Goal: Navigation & Orientation: Understand site structure

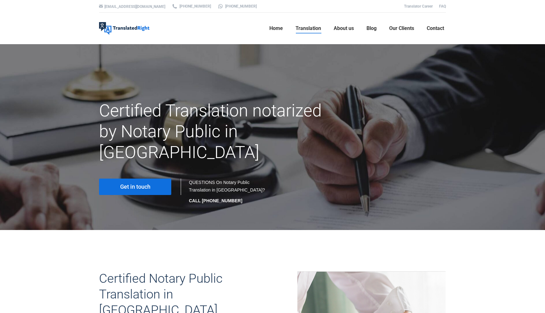
click at [152, 179] on link "Get in touch" at bounding box center [135, 187] width 72 height 16
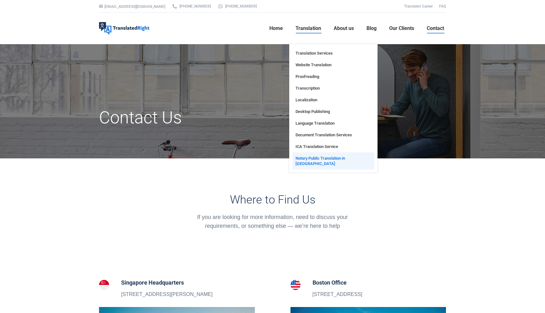
click at [330, 160] on span "Notary Public Translation in [GEOGRAPHIC_DATA]" at bounding box center [334, 161] width 76 height 11
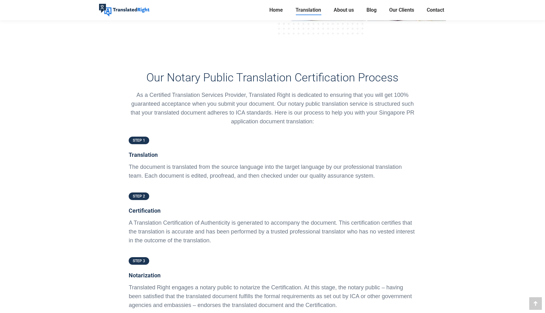
scroll to position [1358, 0]
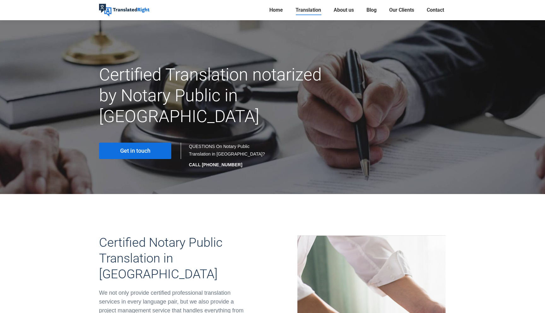
scroll to position [5, 0]
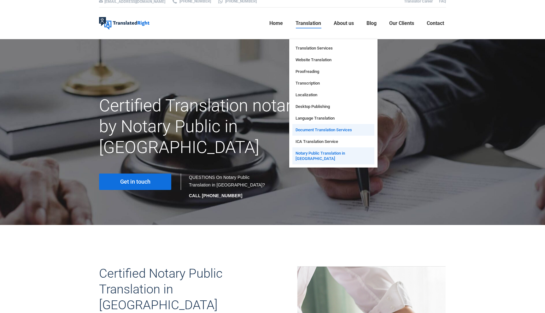
click at [333, 133] on link "Document Translation Services" at bounding box center [334, 130] width 82 height 12
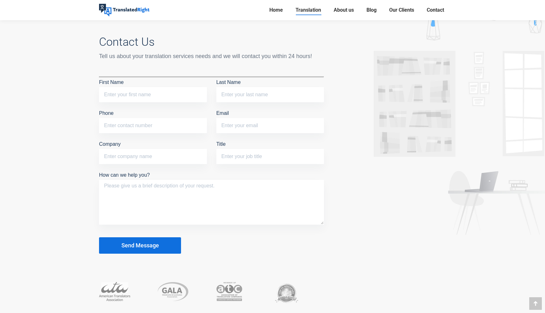
scroll to position [2689, 0]
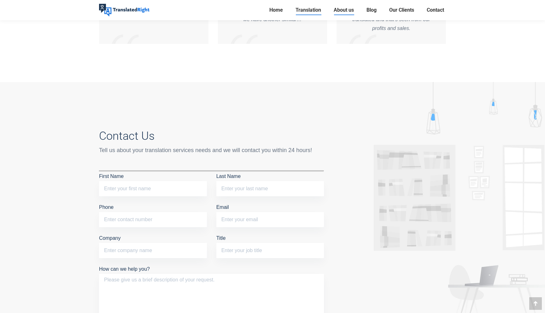
click at [343, 9] on span "About us" at bounding box center [344, 10] width 20 height 6
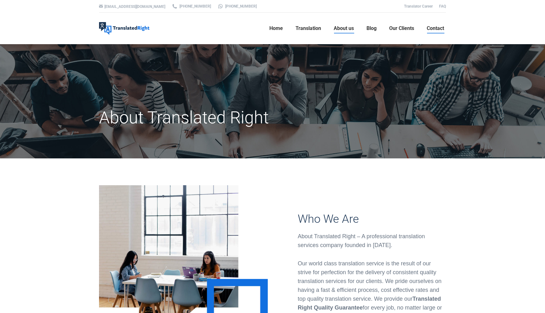
click at [437, 31] on span "Contact" at bounding box center [435, 28] width 17 height 6
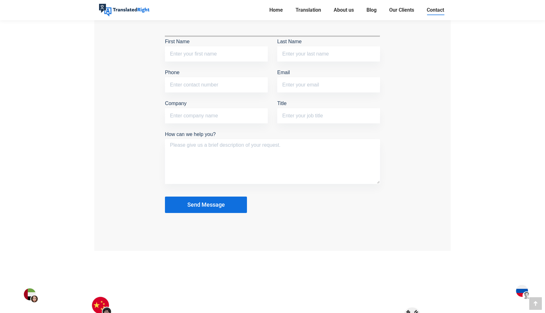
scroll to position [536, 0]
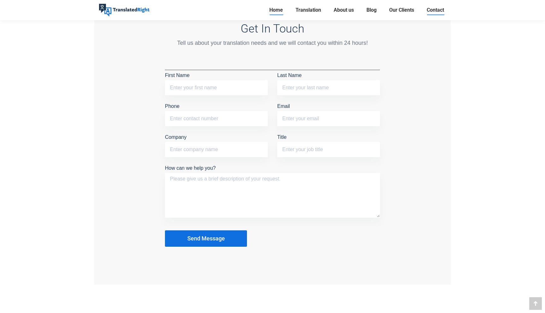
click at [274, 7] on span "Home" at bounding box center [277, 10] width 14 height 6
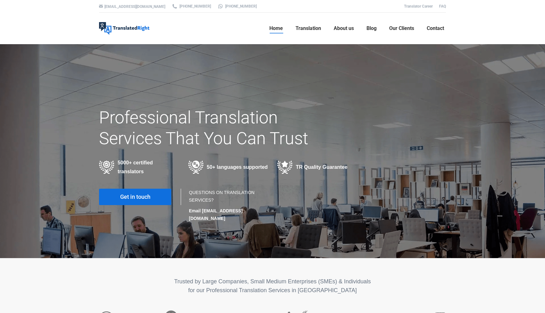
scroll to position [307, 0]
